Goal: Information Seeking & Learning: Learn about a topic

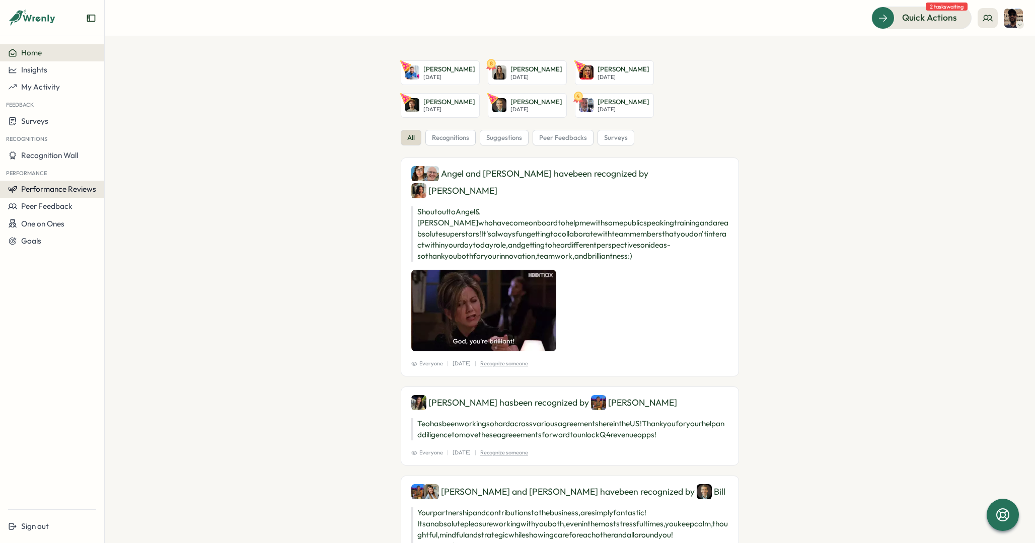
click at [63, 190] on span "Performance Reviews" at bounding box center [58, 189] width 75 height 10
click at [126, 177] on div "Reviews" at bounding box center [121, 179] width 28 height 11
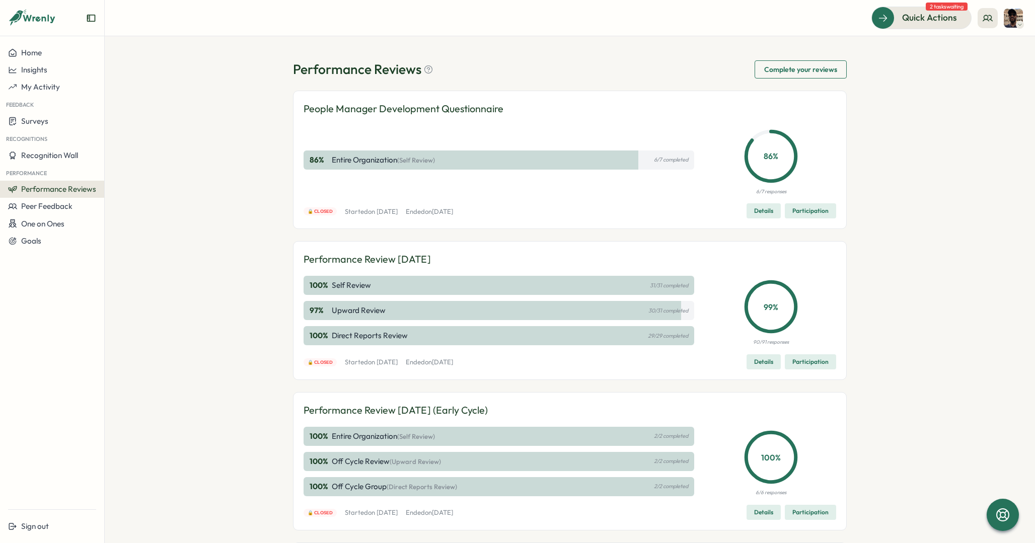
click at [764, 359] on span "Details" at bounding box center [763, 362] width 19 height 14
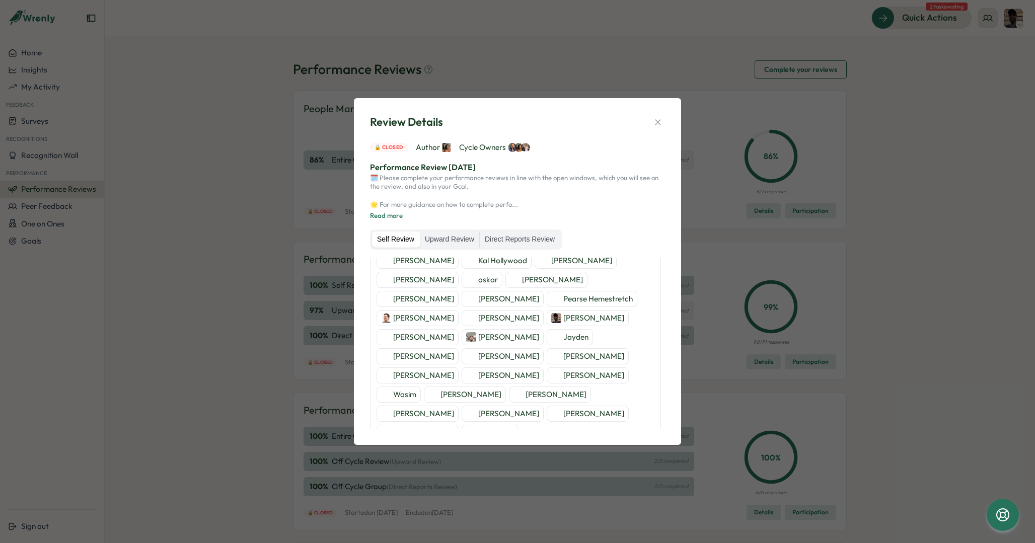
scroll to position [160, 0]
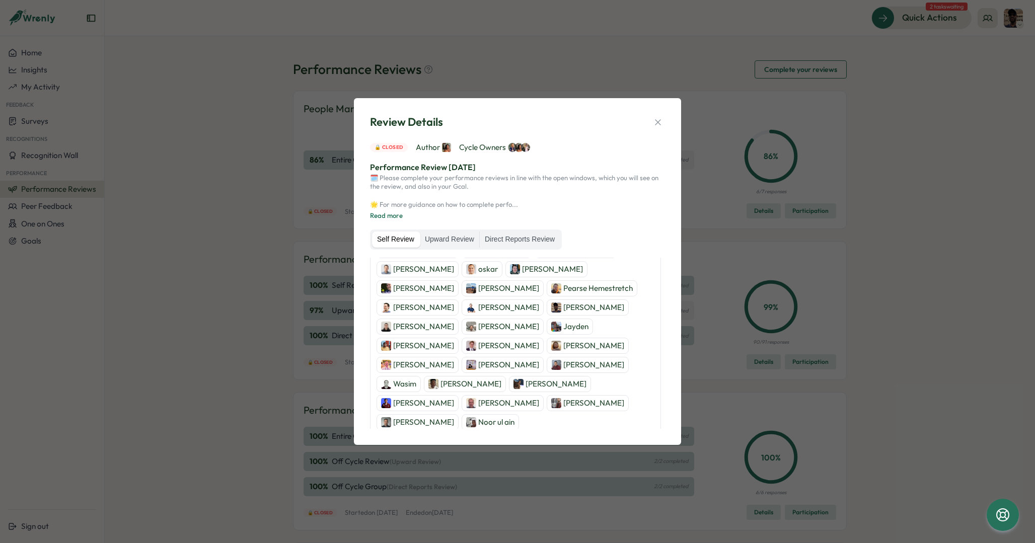
click at [546, 382] on p "[PERSON_NAME]" at bounding box center [556, 384] width 61 height 11
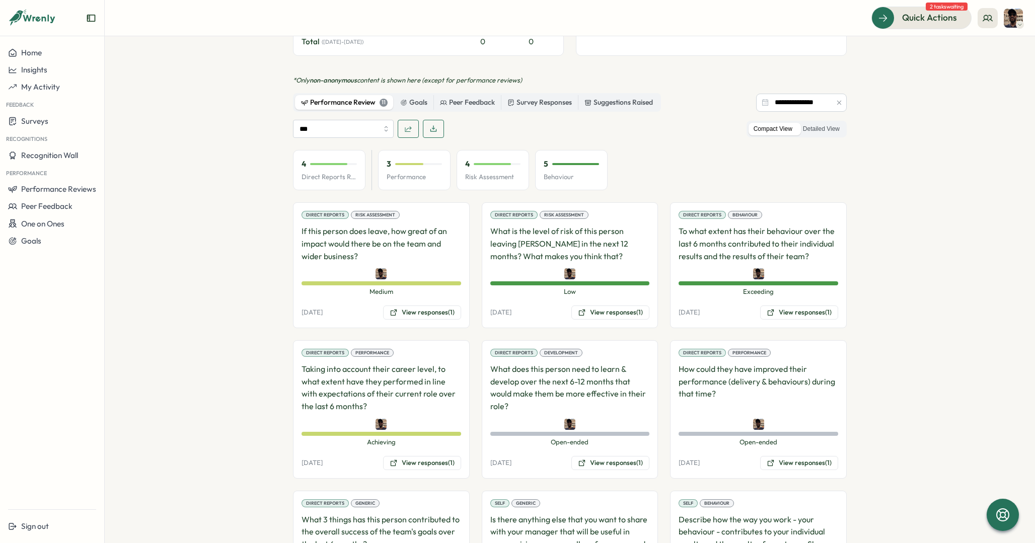
scroll to position [512, 0]
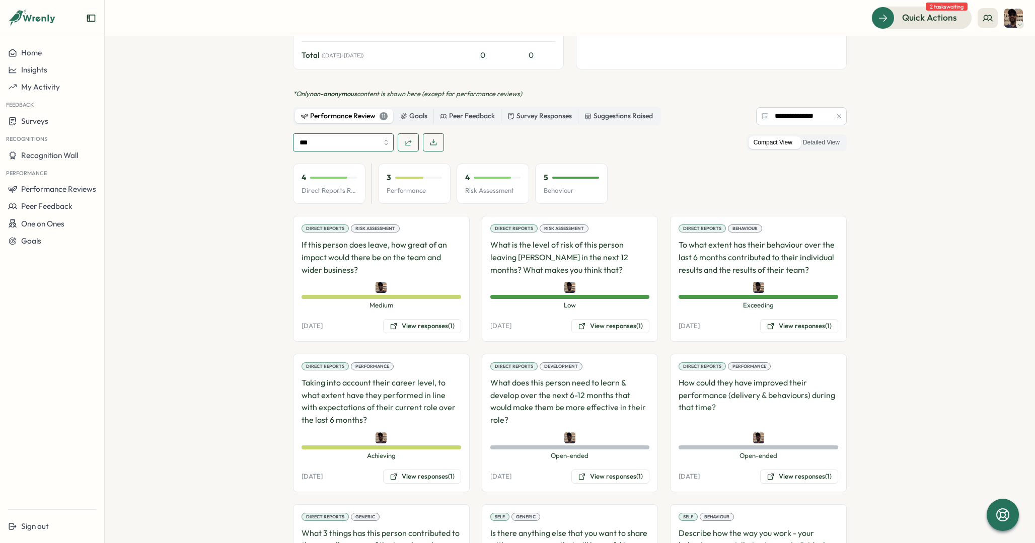
click at [386, 133] on input "***" at bounding box center [343, 142] width 101 height 18
type input "**********"
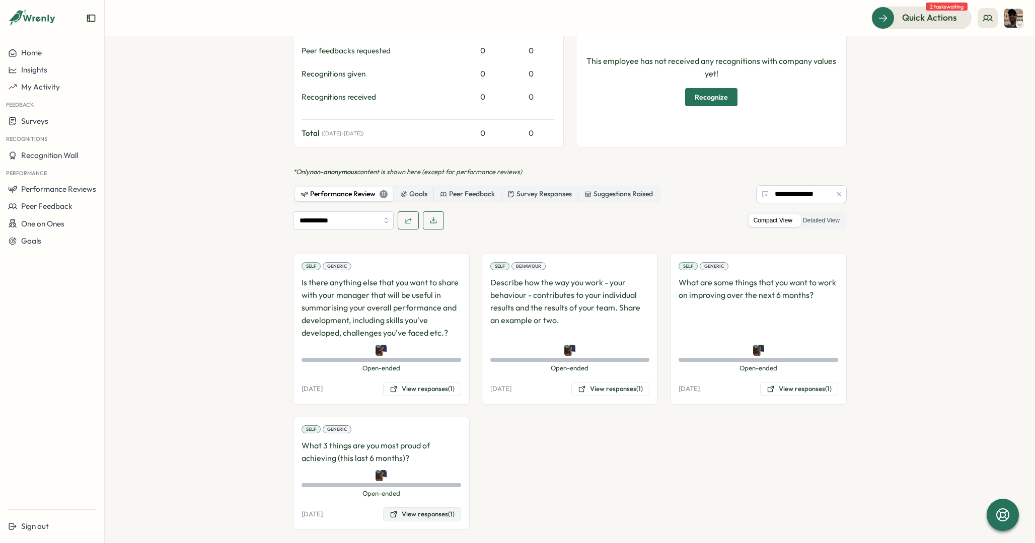
click at [408, 508] on button "View responses (1)" at bounding box center [422, 515] width 78 height 14
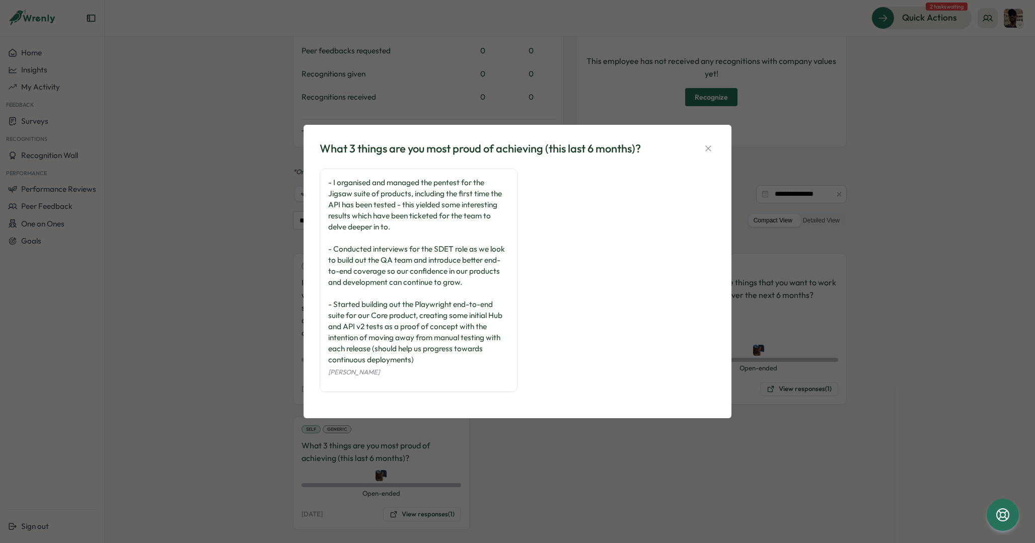
click at [472, 280] on div "- I organised and managed the pentest for the Jigsaw suite of products, includi…" at bounding box center [418, 271] width 181 height 188
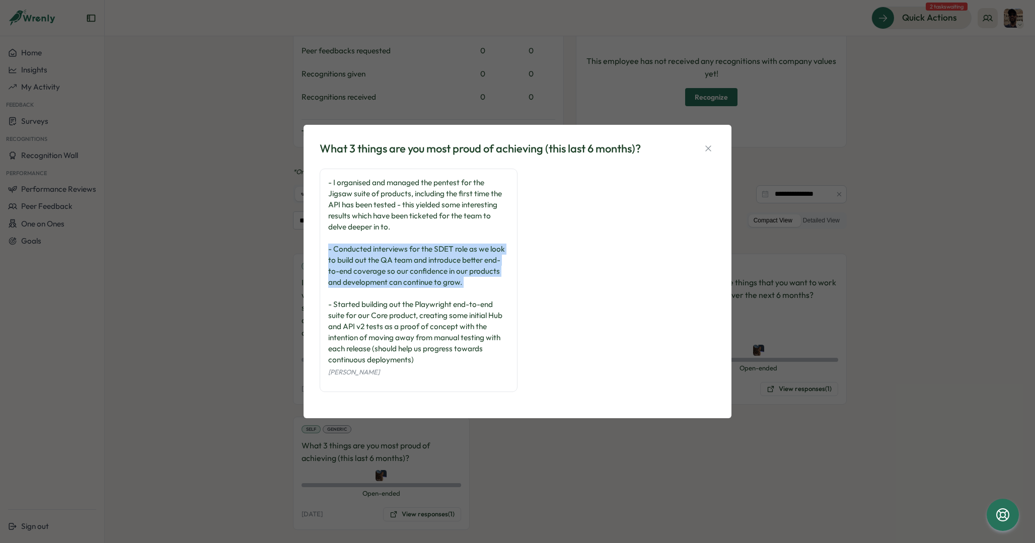
click at [472, 287] on div "- I organised and managed the pentest for the Jigsaw suite of products, includi…" at bounding box center [418, 271] width 181 height 188
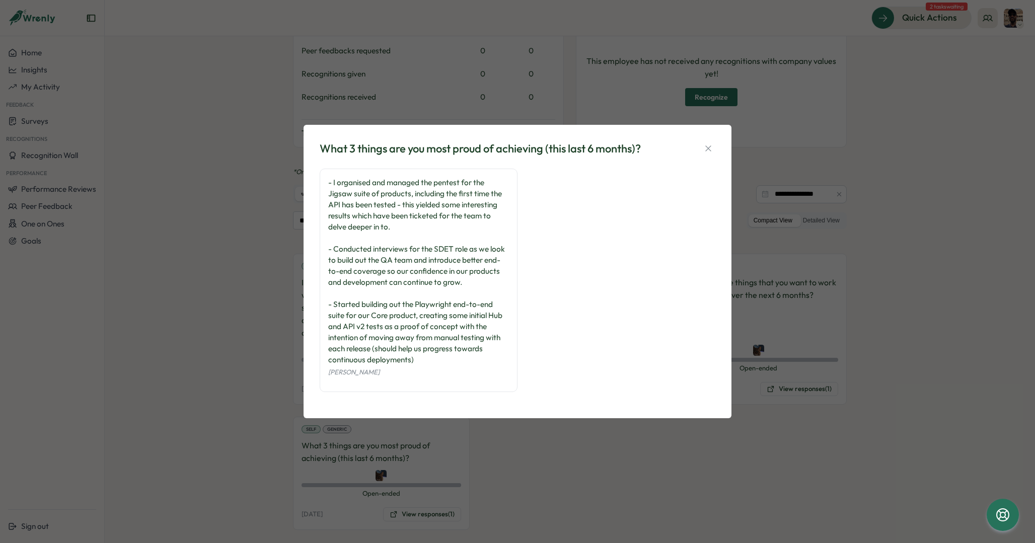
click at [267, 298] on div "What 3 things are you most proud of achieving (this last 6 months)? - I organis…" at bounding box center [517, 271] width 1035 height 543
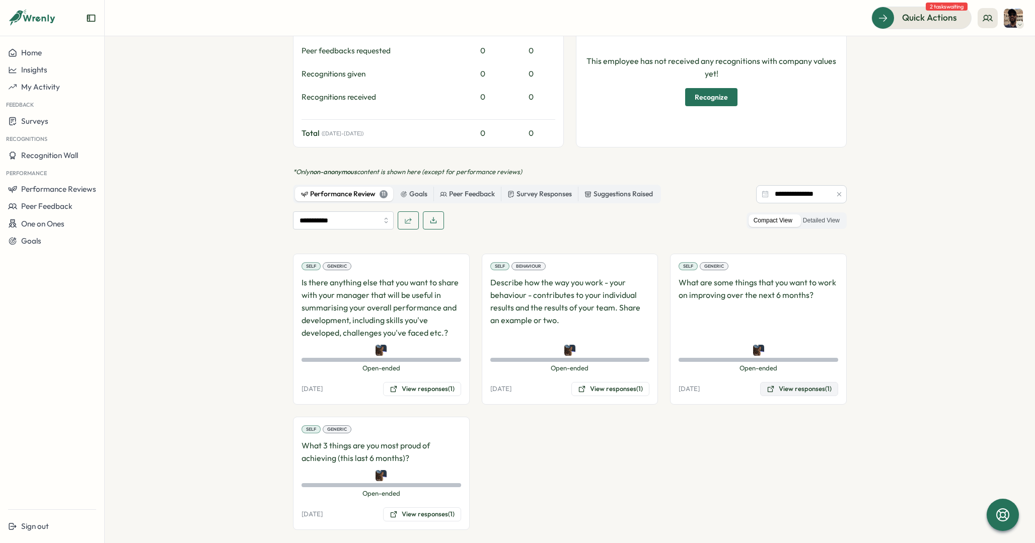
click at [800, 382] on button "View responses (1)" at bounding box center [799, 389] width 78 height 14
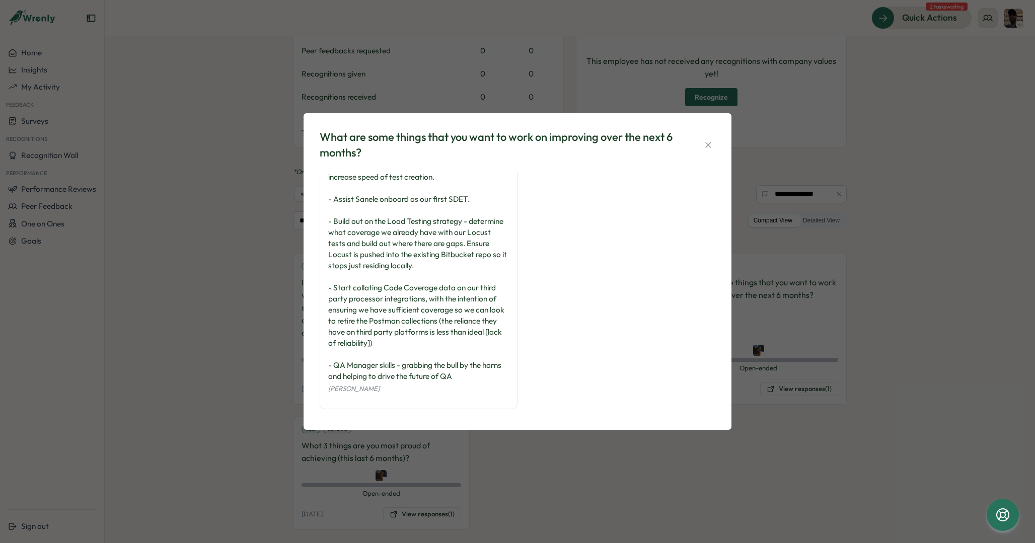
scroll to position [36, 0]
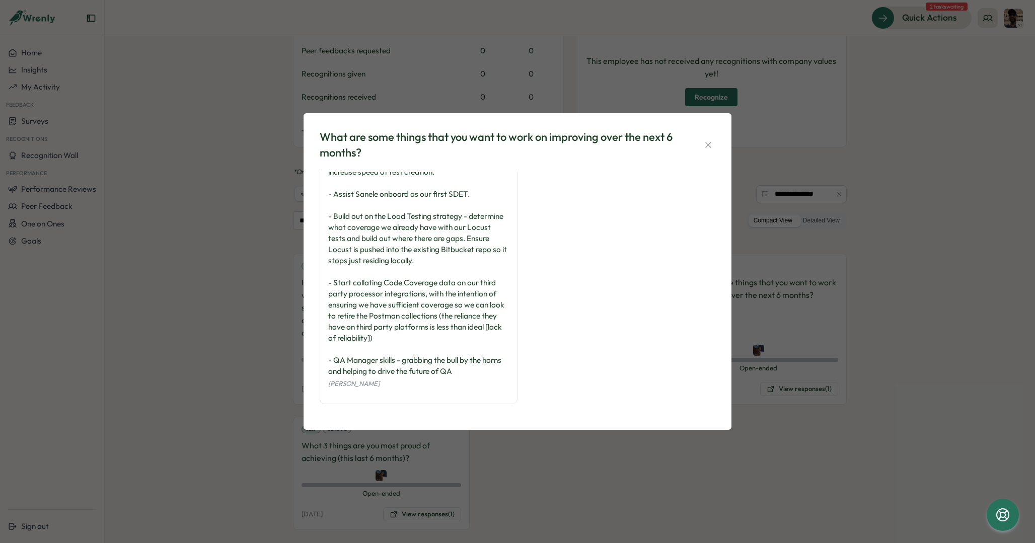
click at [597, 230] on div "- Getting smarter a writing Playwright tests for Core - better utilisation of A…" at bounding box center [518, 275] width 396 height 278
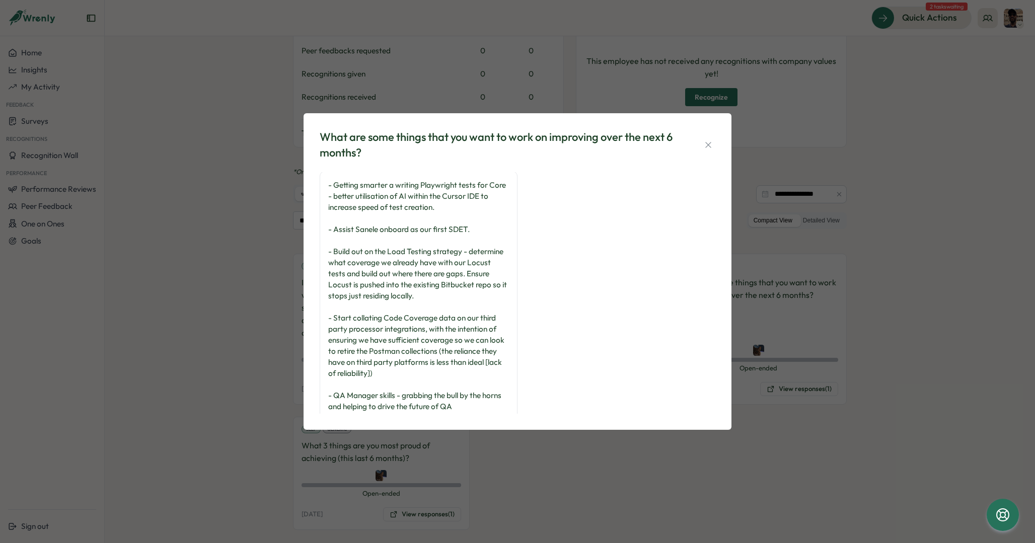
scroll to position [0, 0]
click at [213, 238] on div "What are some things that you want to work on improving over the next 6 months?…" at bounding box center [517, 271] width 1035 height 543
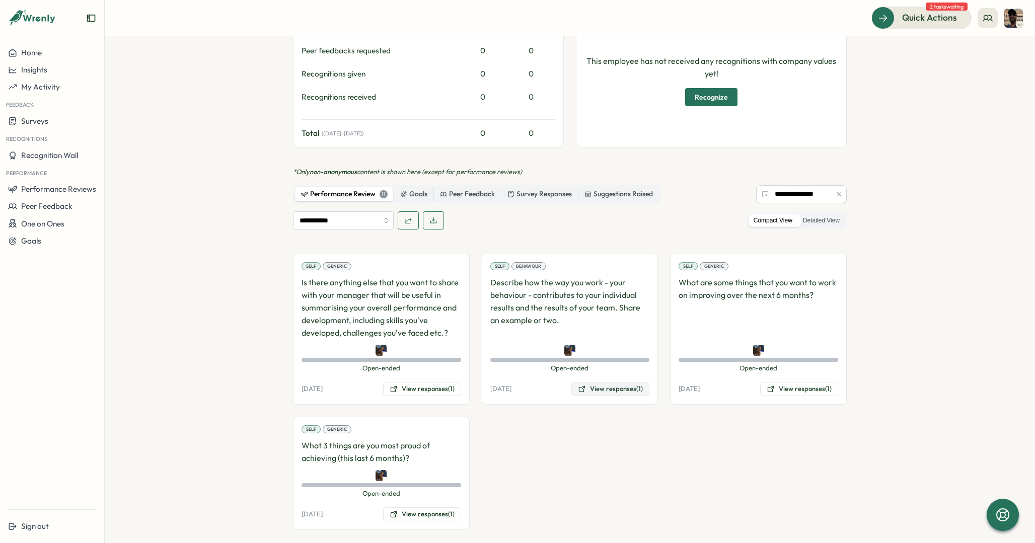
click at [598, 382] on button "View responses (1)" at bounding box center [611, 389] width 78 height 14
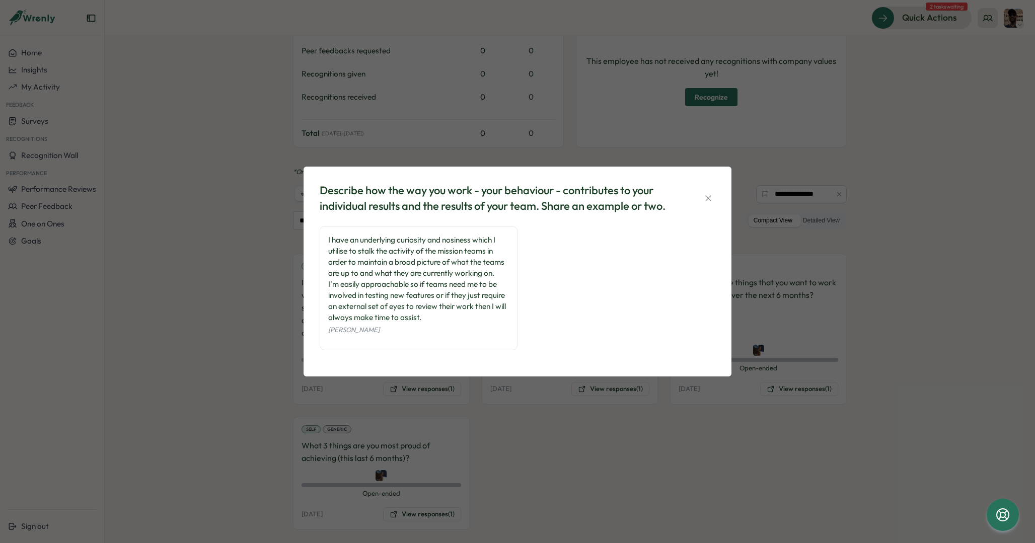
click at [481, 425] on div "Describe how the way you work - your behaviour - contributes to your individual…" at bounding box center [517, 271] width 1035 height 543
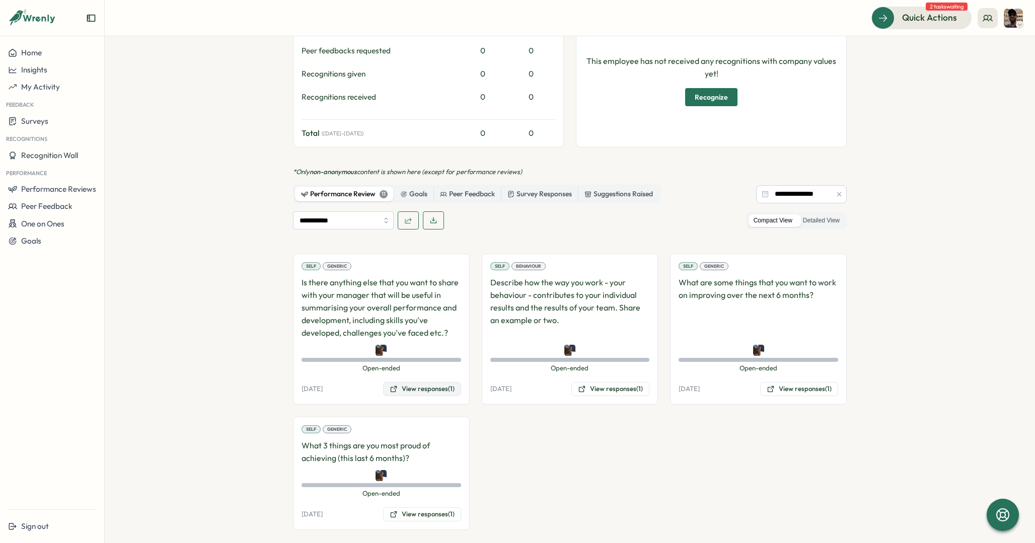
click at [425, 382] on button "View responses (1)" at bounding box center [422, 389] width 78 height 14
